Goal: Find specific page/section: Find specific page/section

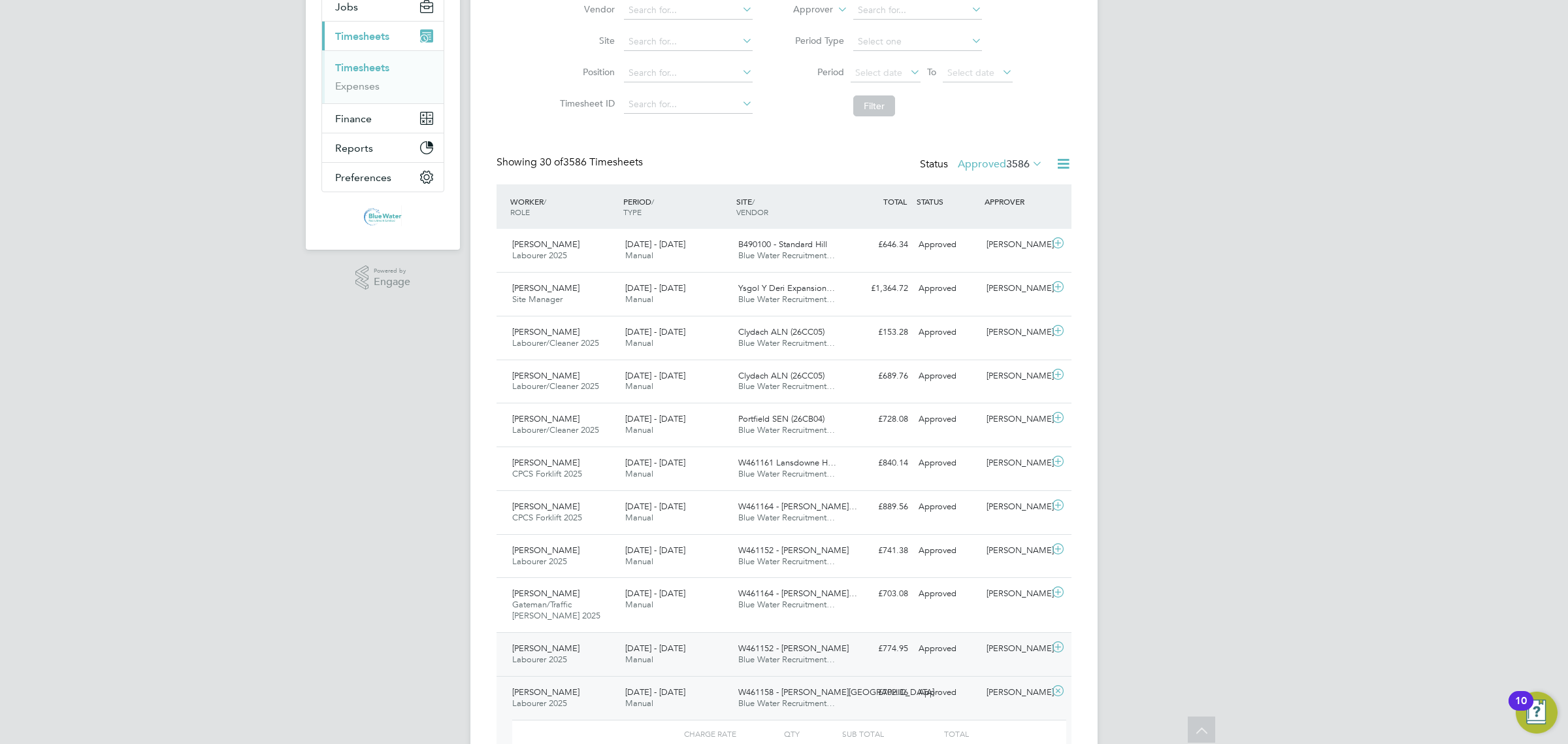
click at [610, 635] on div "Nicholas Longlands Labourer 2025 23 - 29 Aug 2025 23 - 29 Aug 2025 Manual W4611…" at bounding box center [784, 653] width 575 height 43
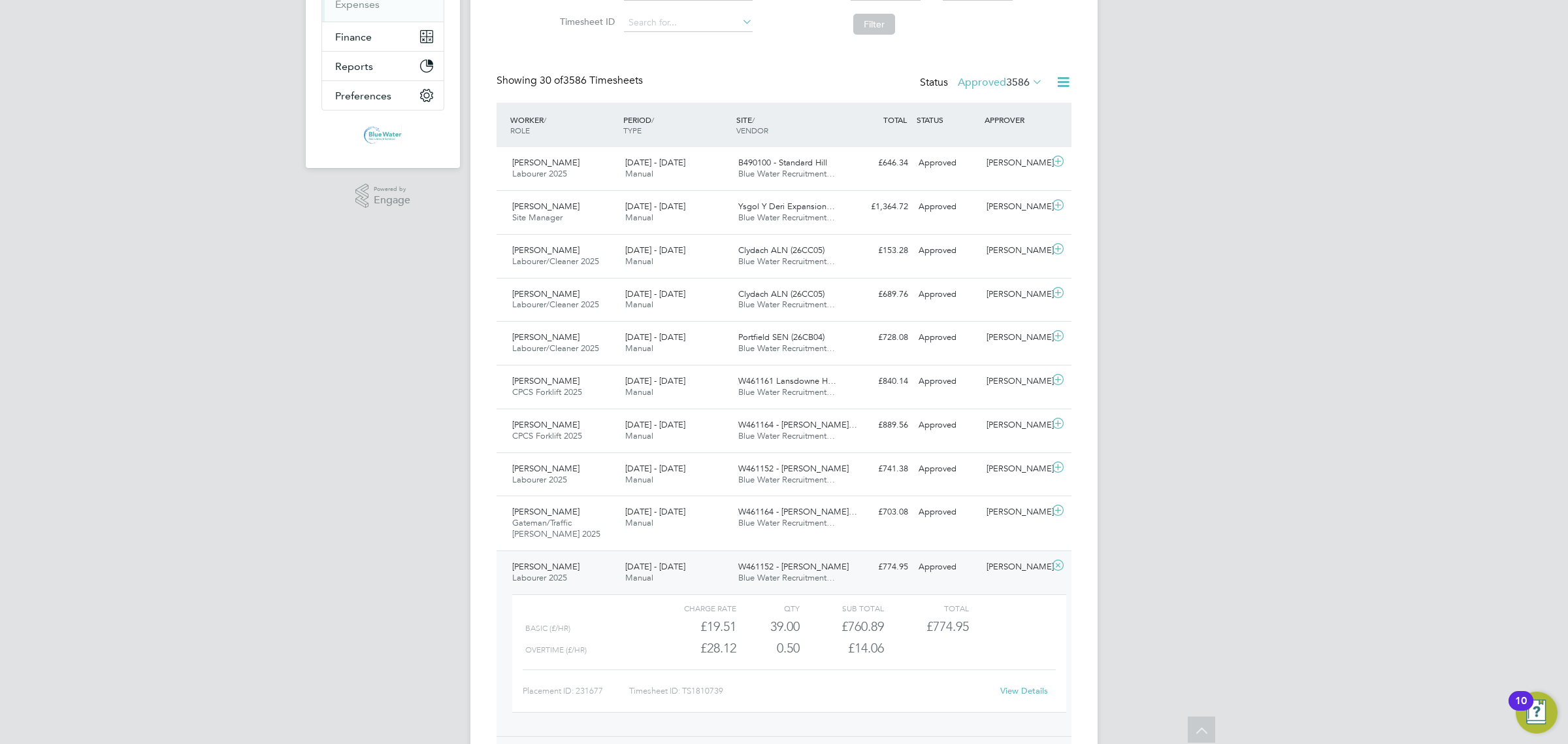
click at [1026, 690] on link "View Details" at bounding box center [1024, 691] width 47 height 11
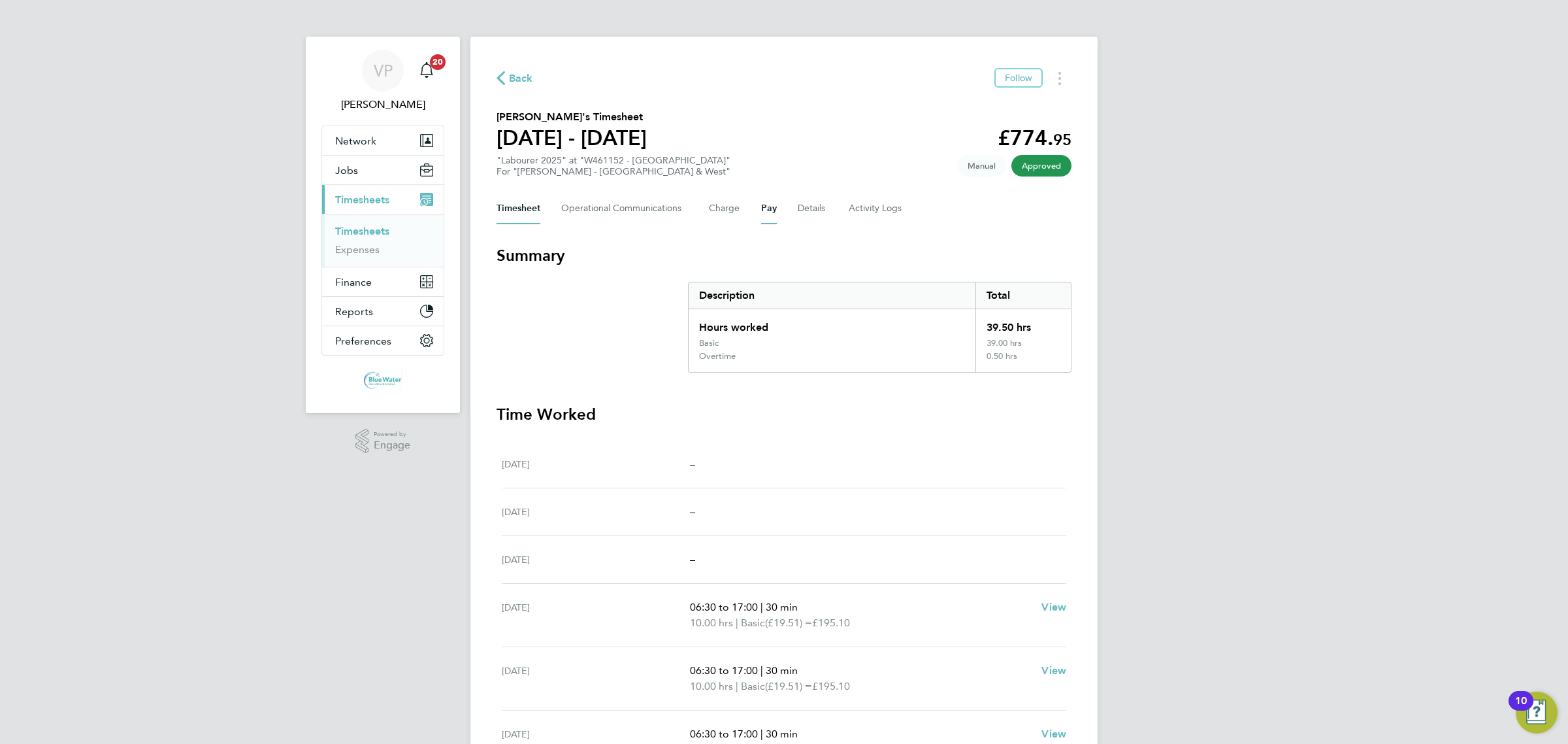
click at [761, 212] on button "Pay" at bounding box center [768, 209] width 16 height 31
